Goal: Task Accomplishment & Management: Manage account settings

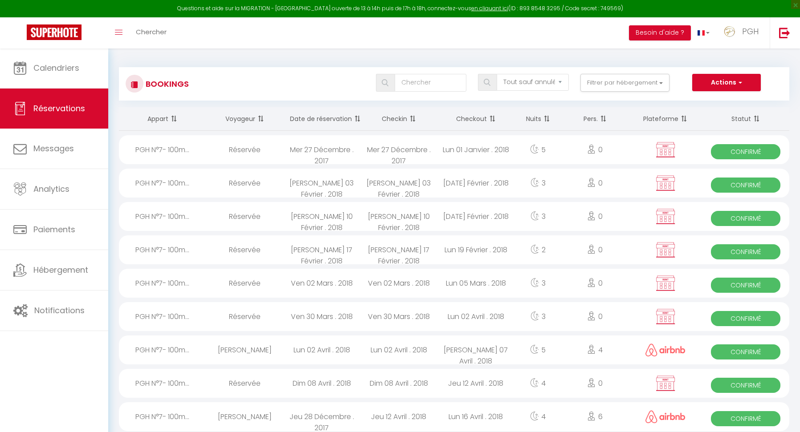
select select "not_cancelled"
click at [139, 37] on link "Chercher" at bounding box center [151, 32] width 44 height 31
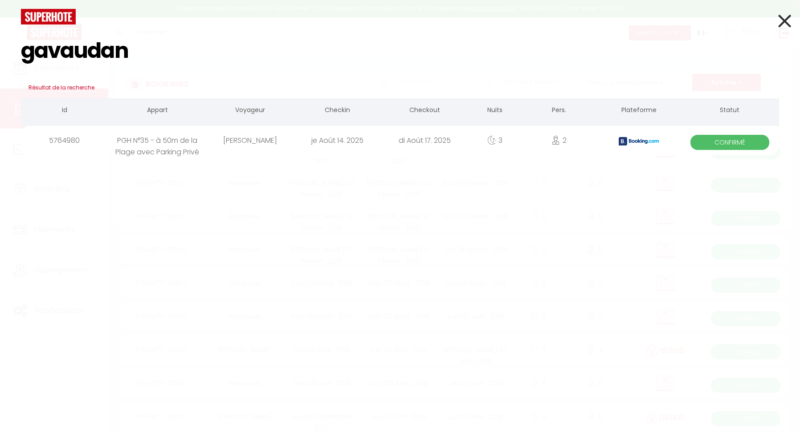
type input "gavaudan"
click at [273, 145] on div "[PERSON_NAME]" at bounding box center [250, 140] width 87 height 29
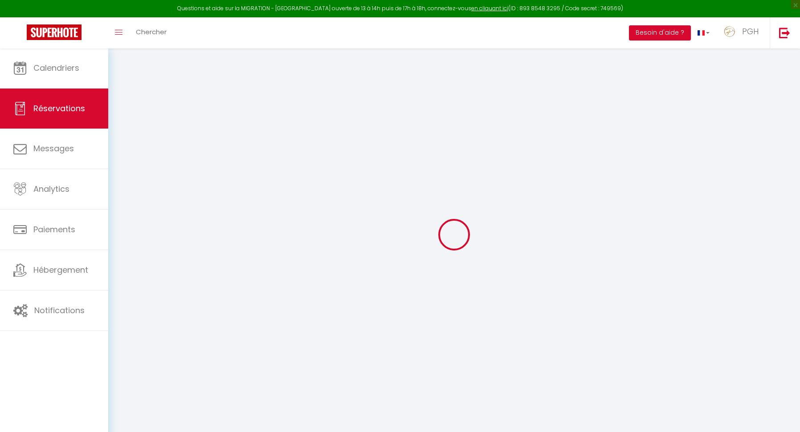
type input "[PERSON_NAME]"
type input "Gavaudan"
type input "[EMAIL_ADDRESS][DOMAIN_NAME]"
type input "[PHONE_NUMBER]"
type input "."
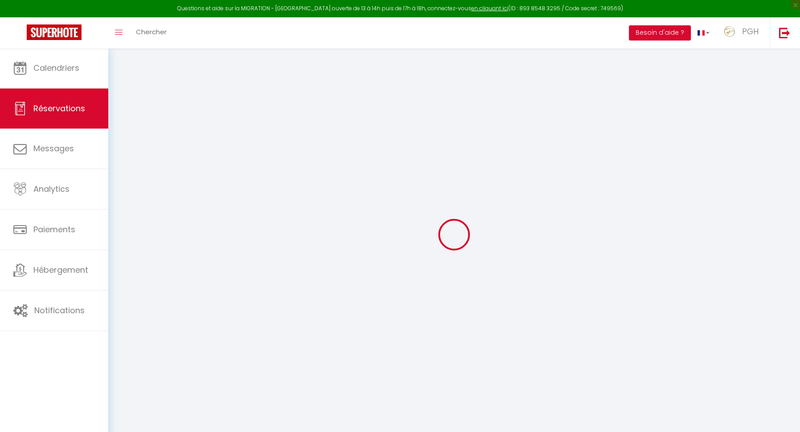
select select "FR"
type input "22"
type input "61.57"
type input "6.07"
select select "48455"
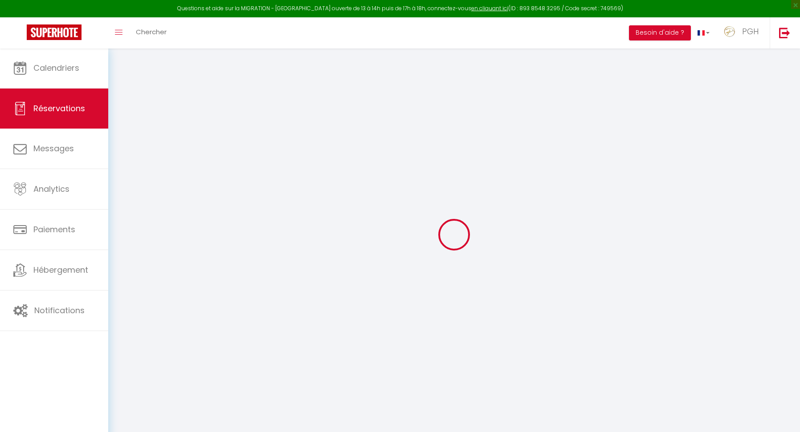
select select "1"
select select
type input "2"
type input "1"
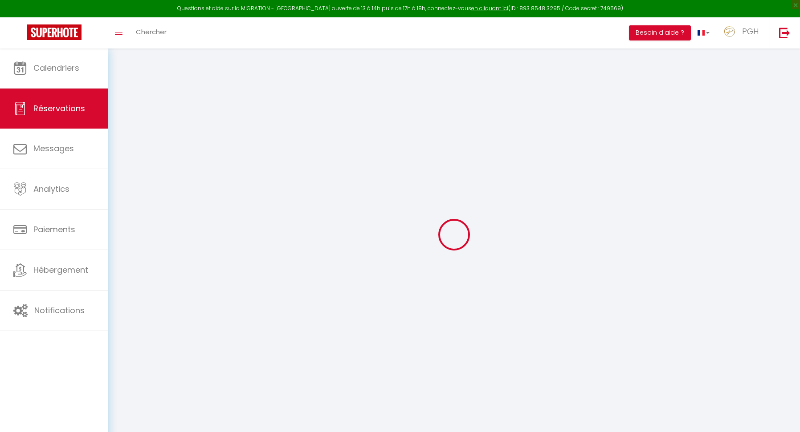
select select "12"
select select "15"
type input "348.45"
checkbox input "false"
type input "0"
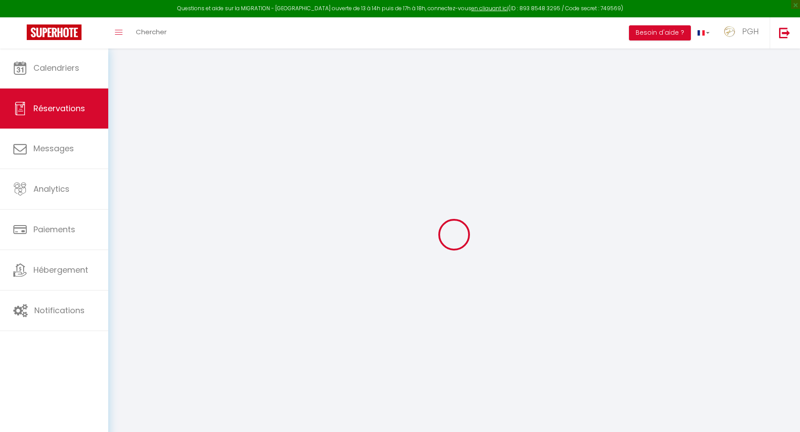
select select "2"
type input "40"
type input "45"
type input "15"
select select
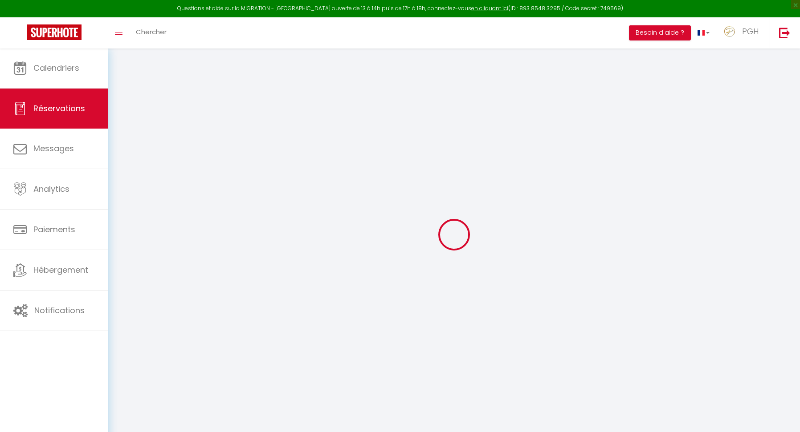
select select
checkbox input "false"
select select
checkbox input "false"
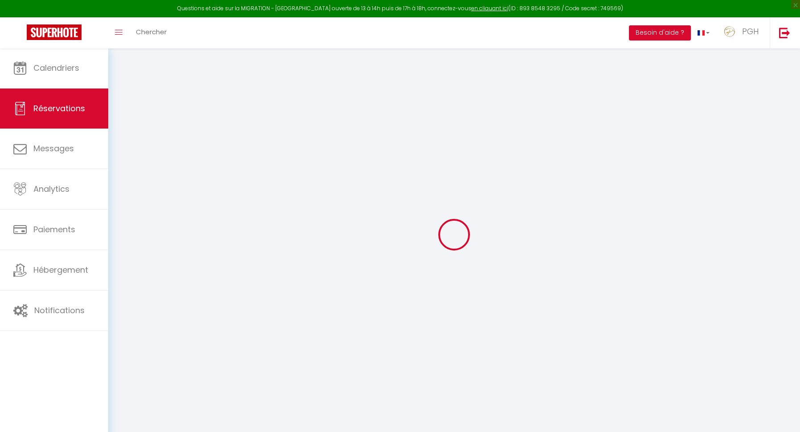
select select
checkbox input "false"
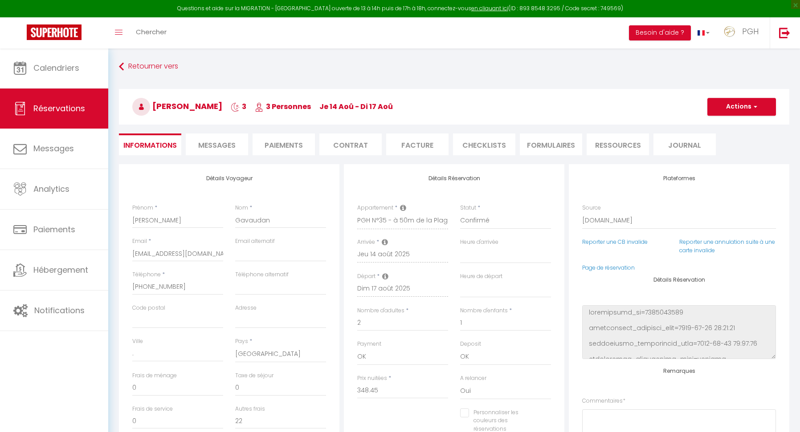
select select
checkbox input "false"
type textarea "** THIS RESERVATION HAS BEEN PRE-PAID ** BOOKING NOTE : Payment charge is EUR 6…"
type input "40"
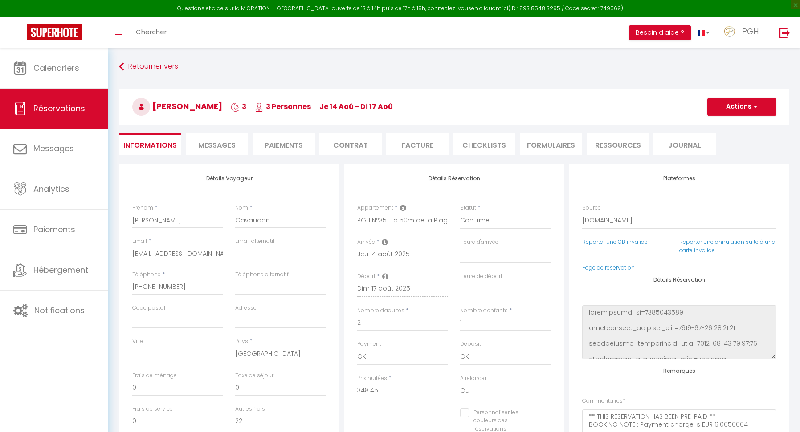
type input "22.81"
select select
checkbox input "false"
select select
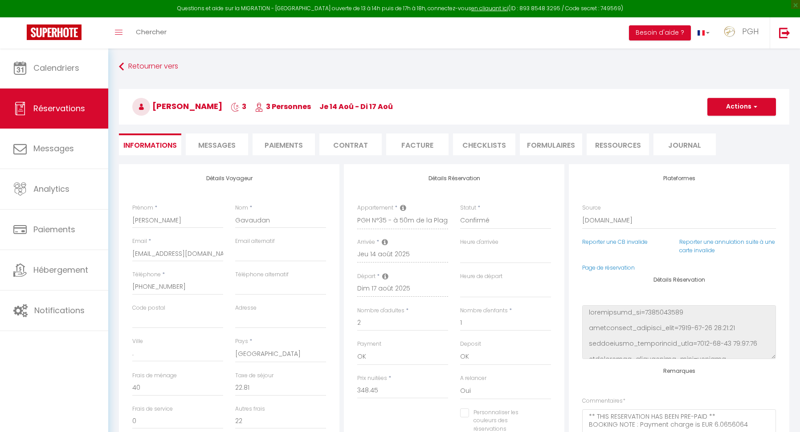
select select
click at [493, 83] on div "[PERSON_NAME] 3 3 Personnes je 14 Aoû - di 17 Aoû Actions Enregistrer Dupliquer…" at bounding box center [454, 105] width 682 height 48
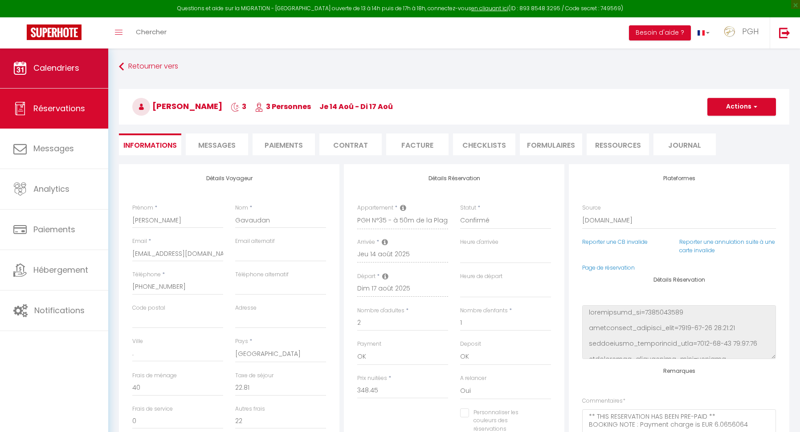
click at [81, 60] on link "Calendriers" at bounding box center [54, 68] width 108 height 40
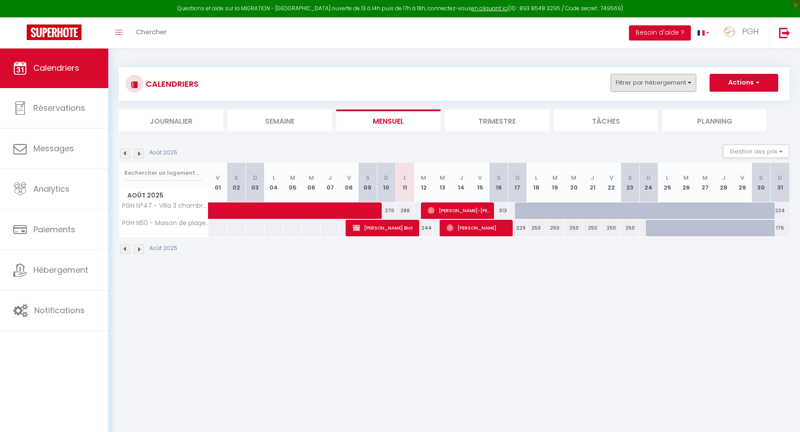
click at [648, 80] on button "Filtrer par hébergement" at bounding box center [654, 83] width 86 height 18
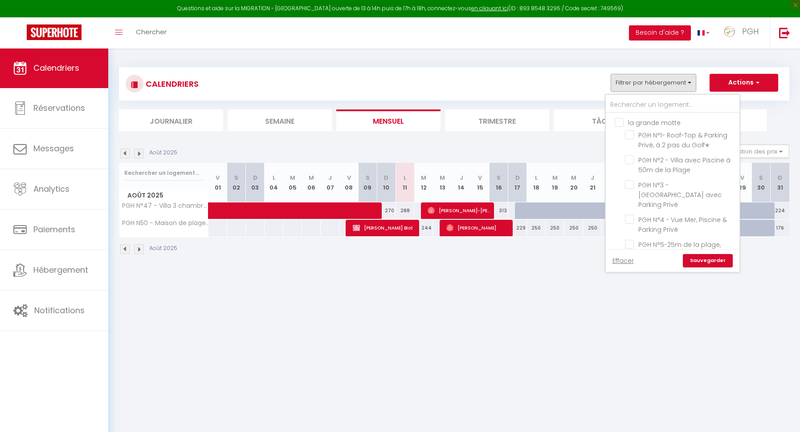
click at [622, 121] on input "la grande motte" at bounding box center [682, 122] width 134 height 9
checkbox input "true"
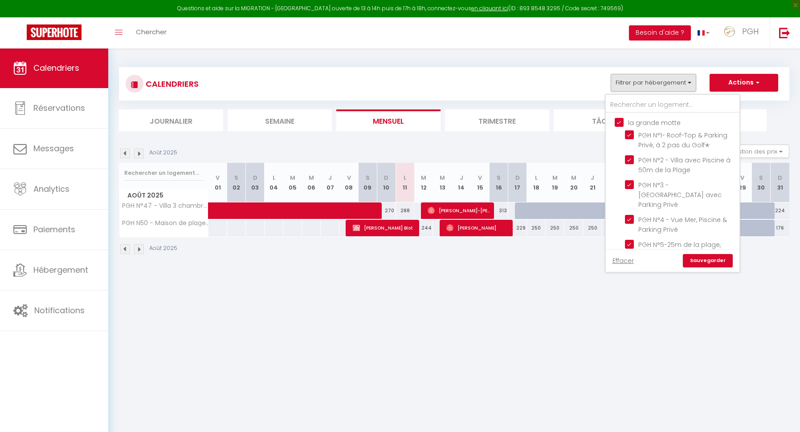
checkbox input "true"
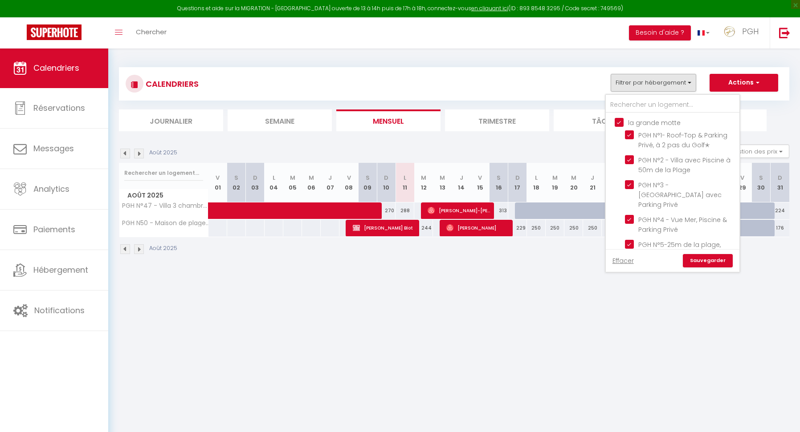
checkbox input "true"
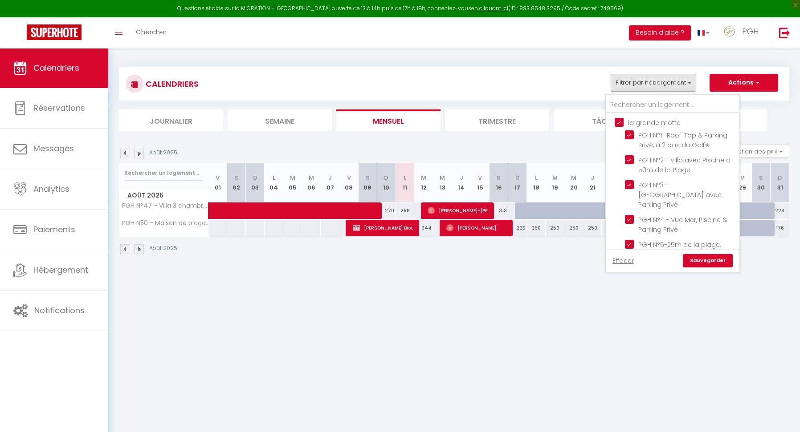
checkbox input "true"
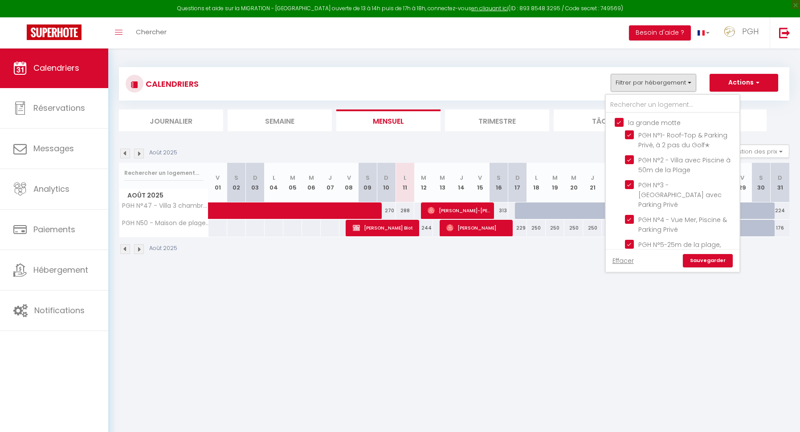
checkbox input "true"
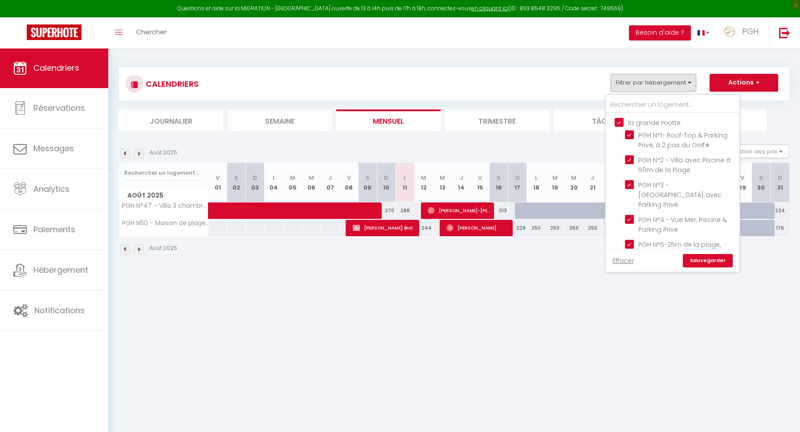
checkbox input "true"
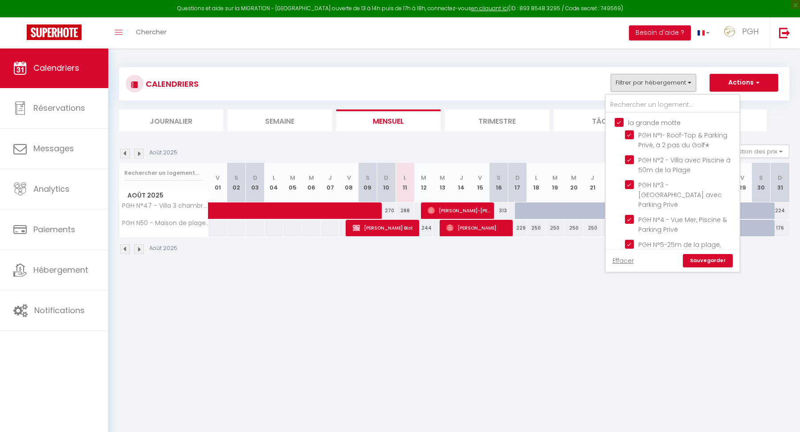
checkbox input "true"
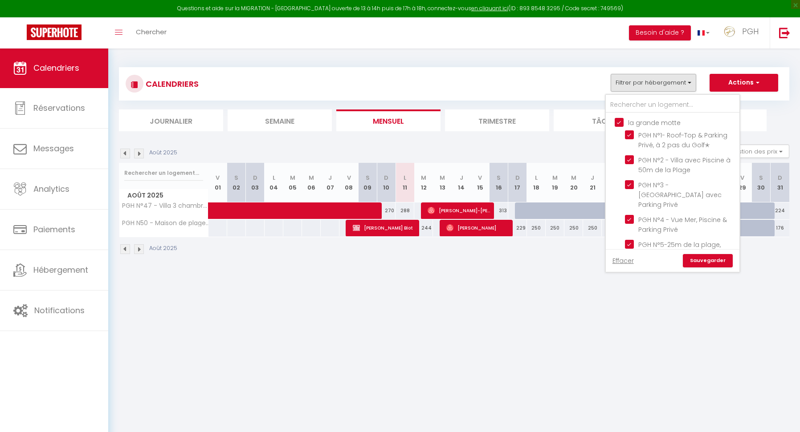
checkbox input "true"
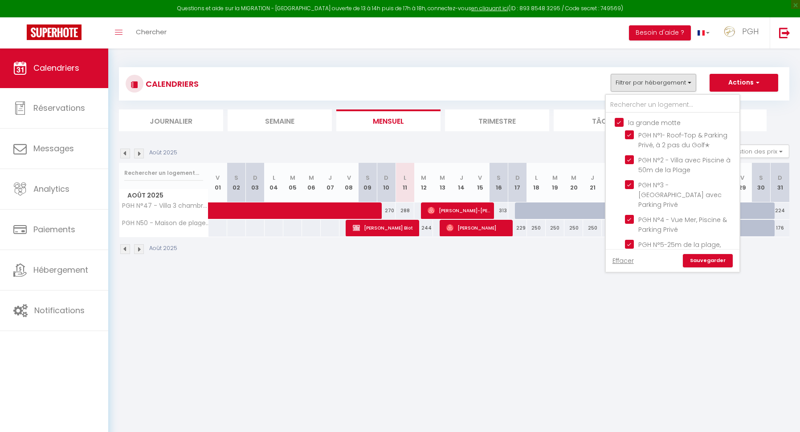
checkbox input "true"
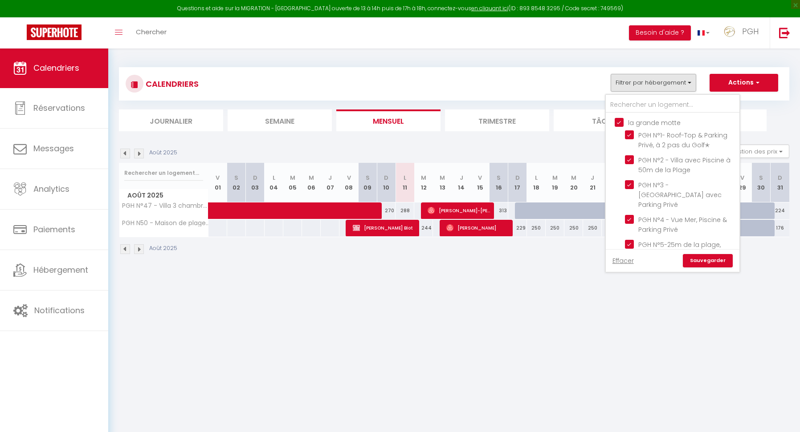
checkbox input "true"
checkbox input "false"
click at [715, 259] on link "Sauvegarder" at bounding box center [708, 260] width 50 height 13
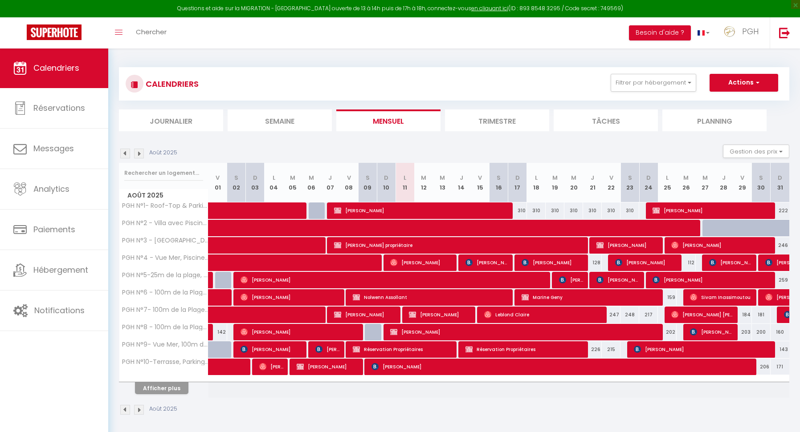
click at [171, 389] on button "Afficher plus" at bounding box center [161, 389] width 53 height 12
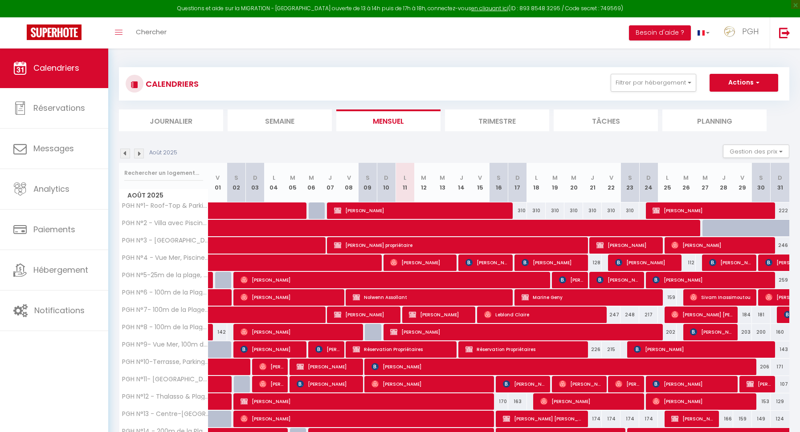
scroll to position [175, 0]
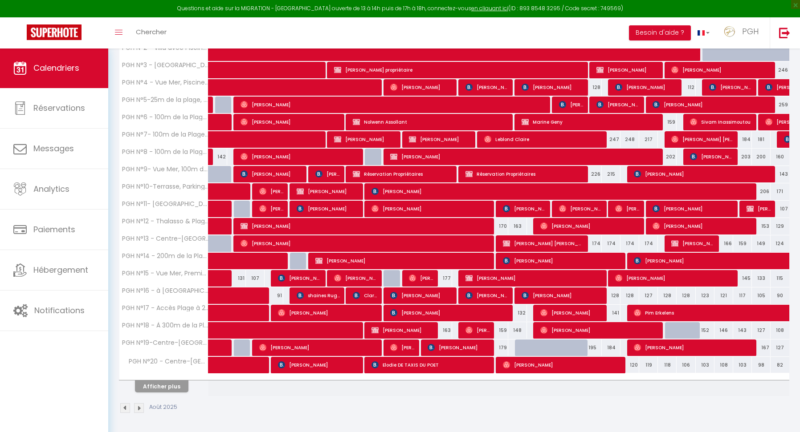
click at [173, 386] on button "Afficher plus" at bounding box center [161, 387] width 53 height 12
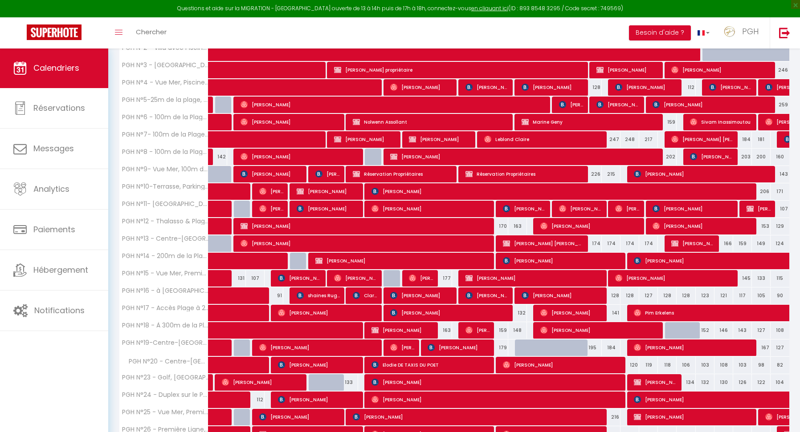
scroll to position [349, 0]
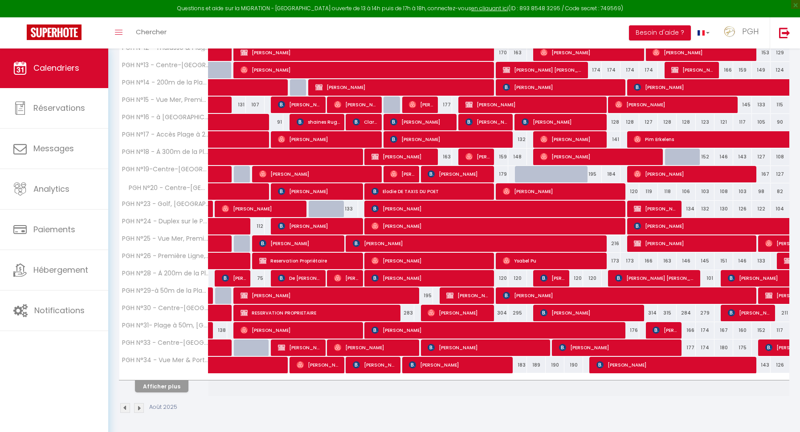
click at [177, 387] on button "Afficher plus" at bounding box center [161, 387] width 53 height 12
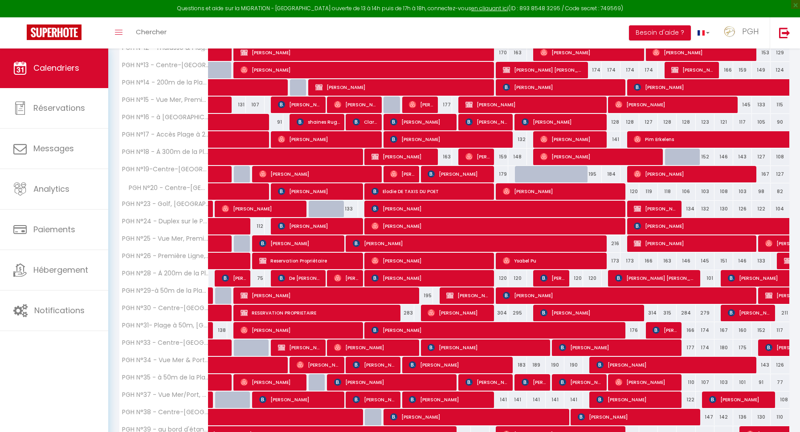
scroll to position [523, 0]
